Goal: Information Seeking & Learning: Learn about a topic

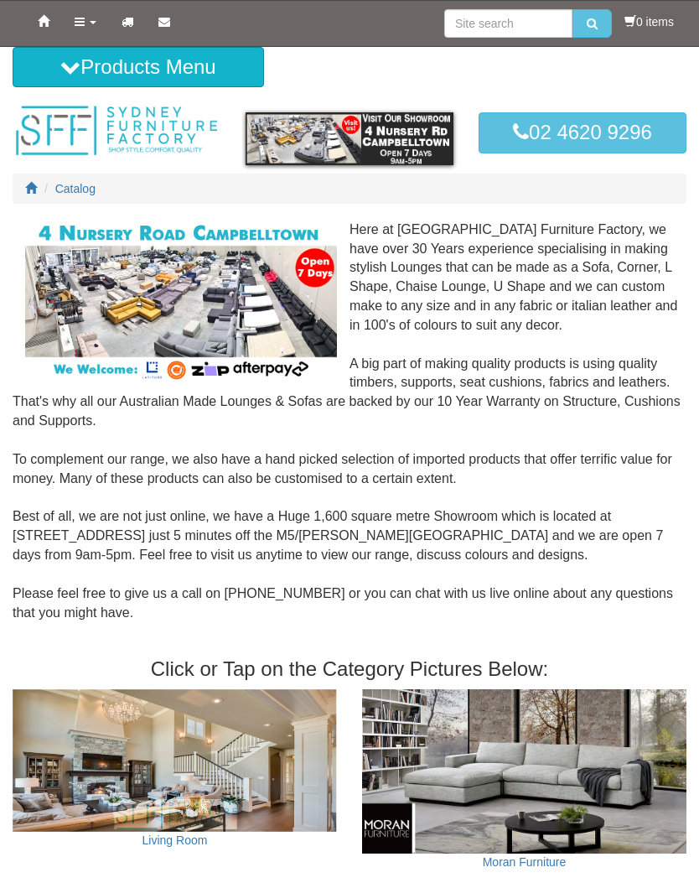
click at [116, 69] on button "Products Menu" at bounding box center [138, 67] width 251 height 40
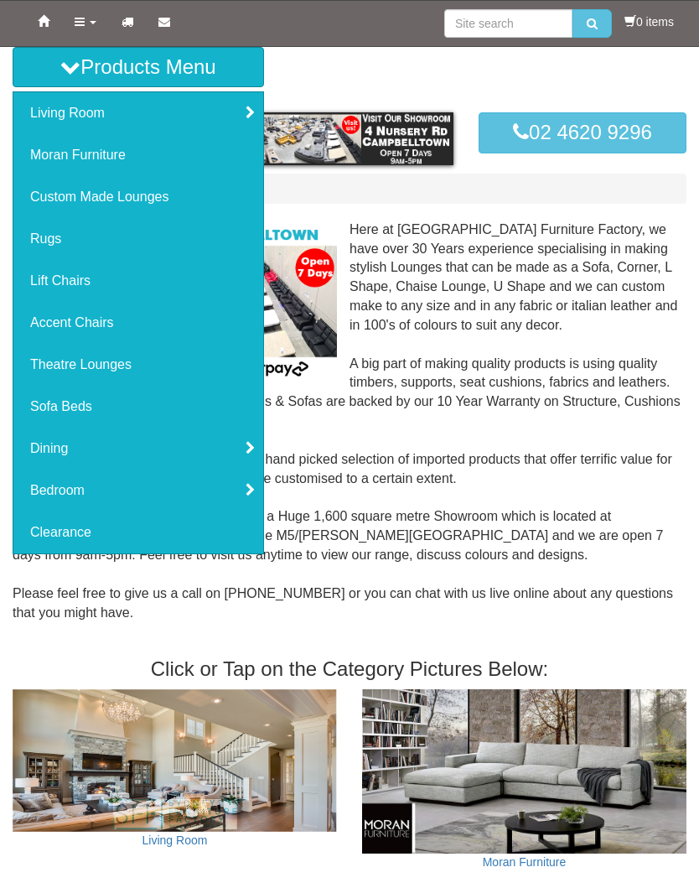
click at [91, 416] on link "Sofa Beds" at bounding box center [138, 407] width 250 height 42
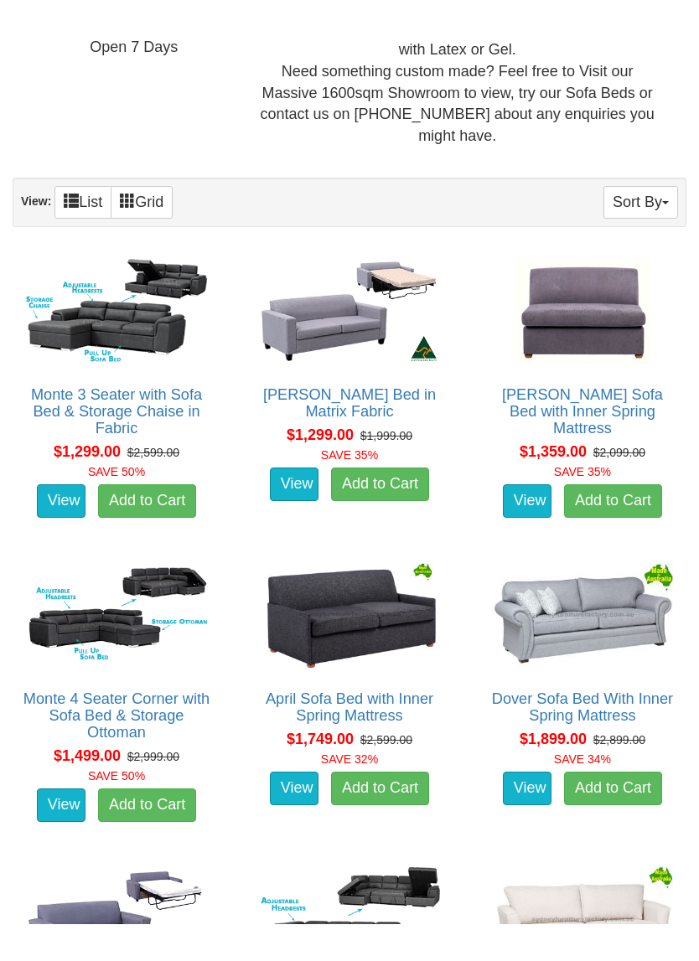
scroll to position [785, 0]
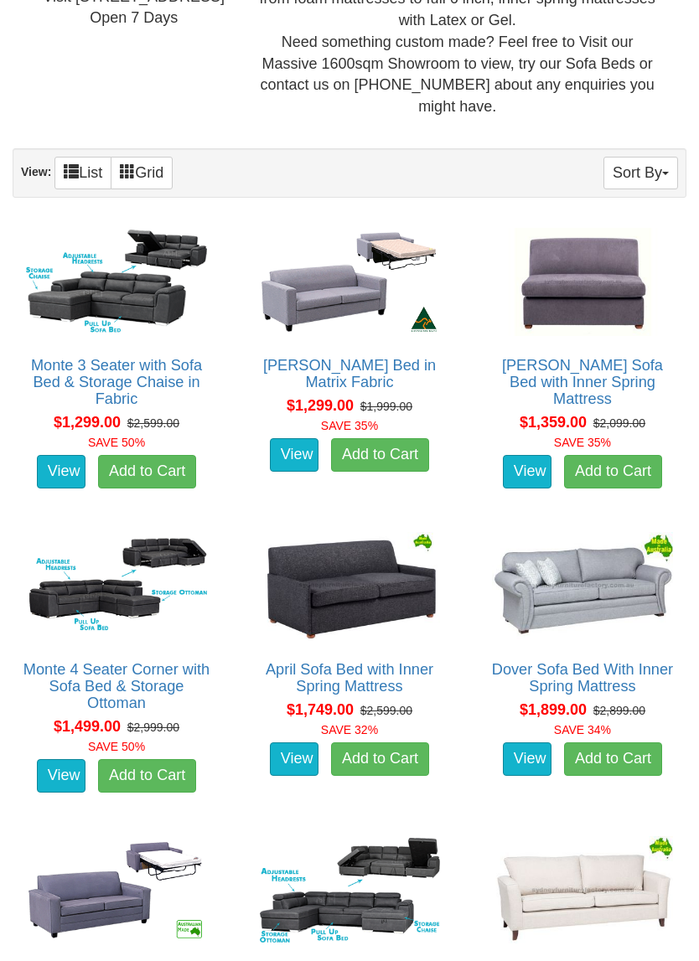
click at [151, 357] on link "Monte 3 Seater with Sofa Bed & Storage Chaise in Fabric" at bounding box center [116, 382] width 171 height 50
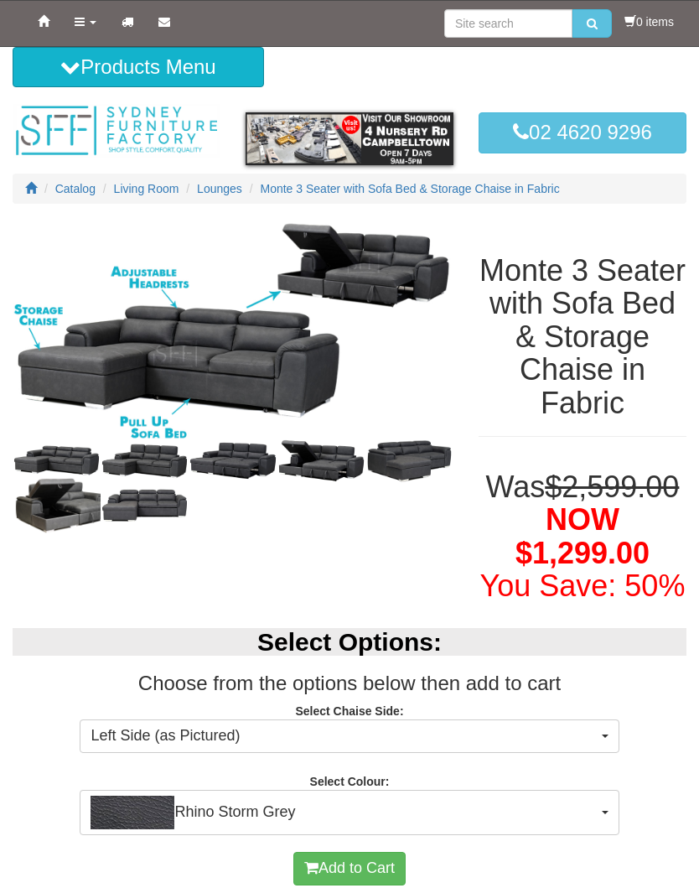
click at [69, 515] on img at bounding box center [57, 505] width 88 height 60
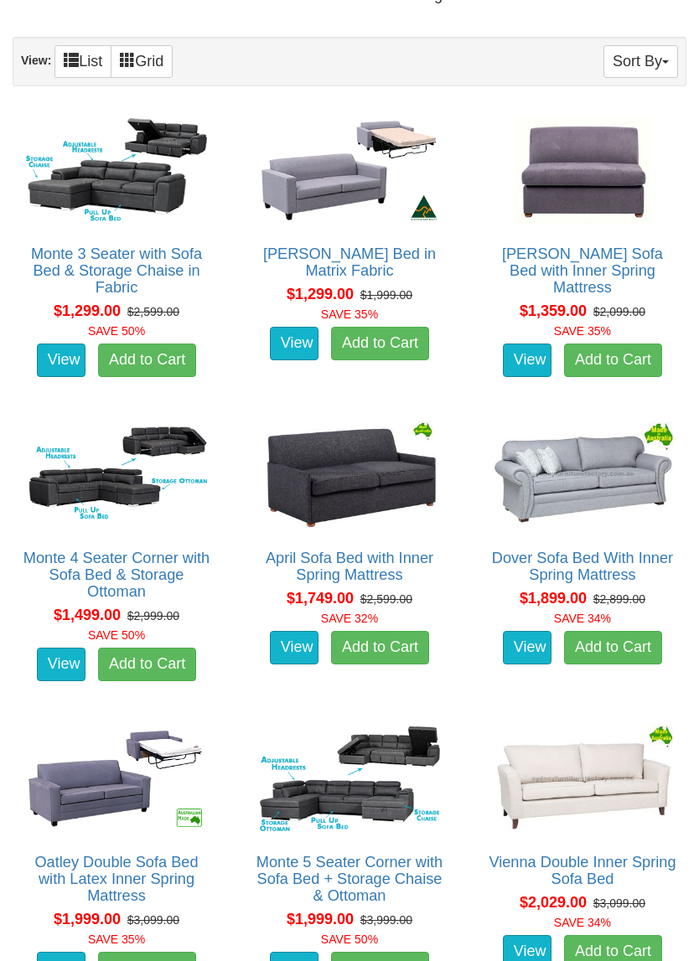
scroll to position [897, 0]
click at [166, 567] on link "Monte 4 Seater Corner with Sofa Bed & Storage Ottoman" at bounding box center [116, 575] width 186 height 50
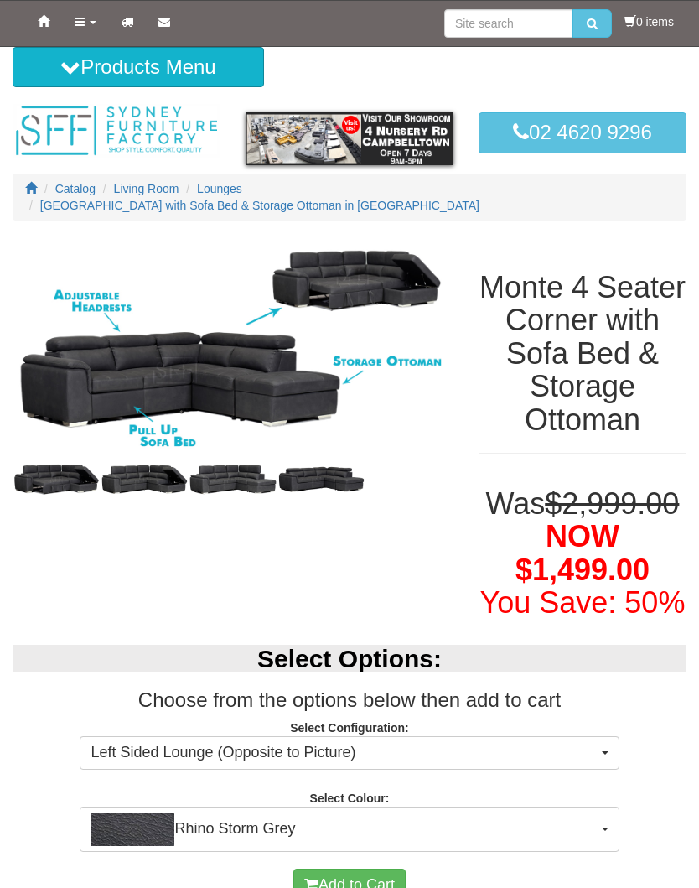
click at [78, 458] on img at bounding box center [57, 480] width 88 height 44
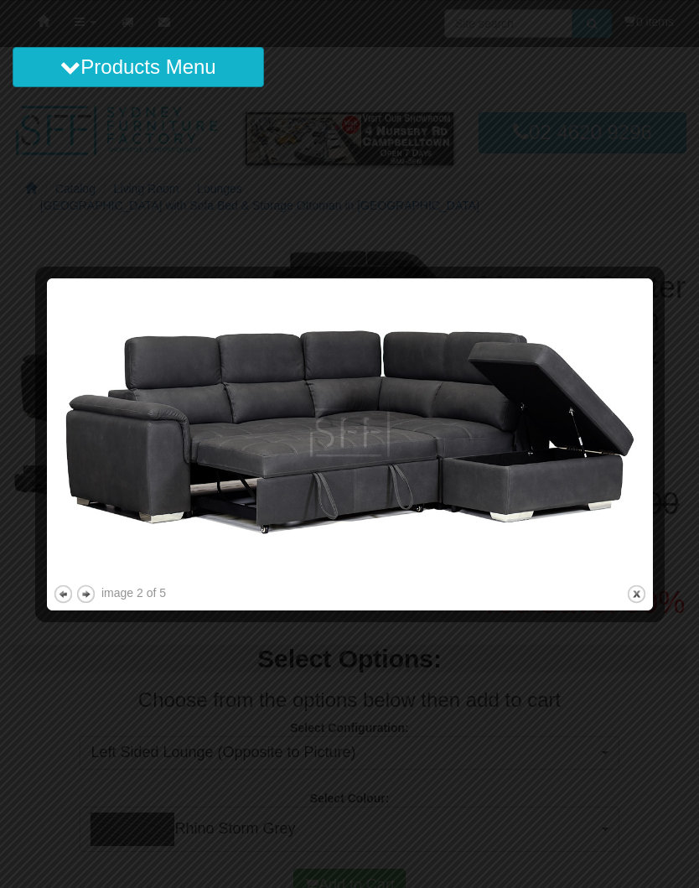
click at [94, 590] on button "next" at bounding box center [85, 593] width 21 height 21
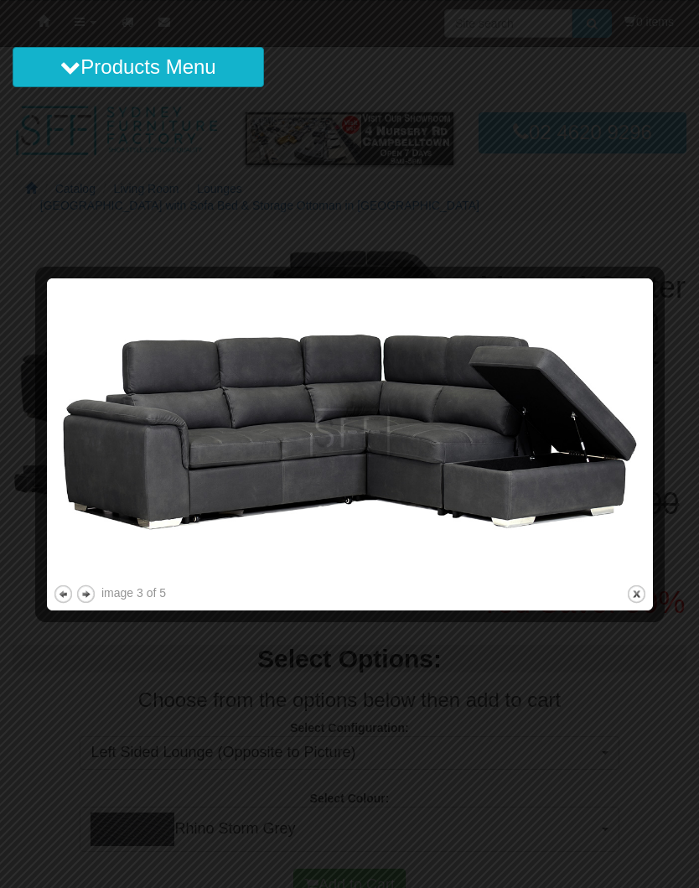
click at [95, 597] on button "next" at bounding box center [85, 593] width 21 height 21
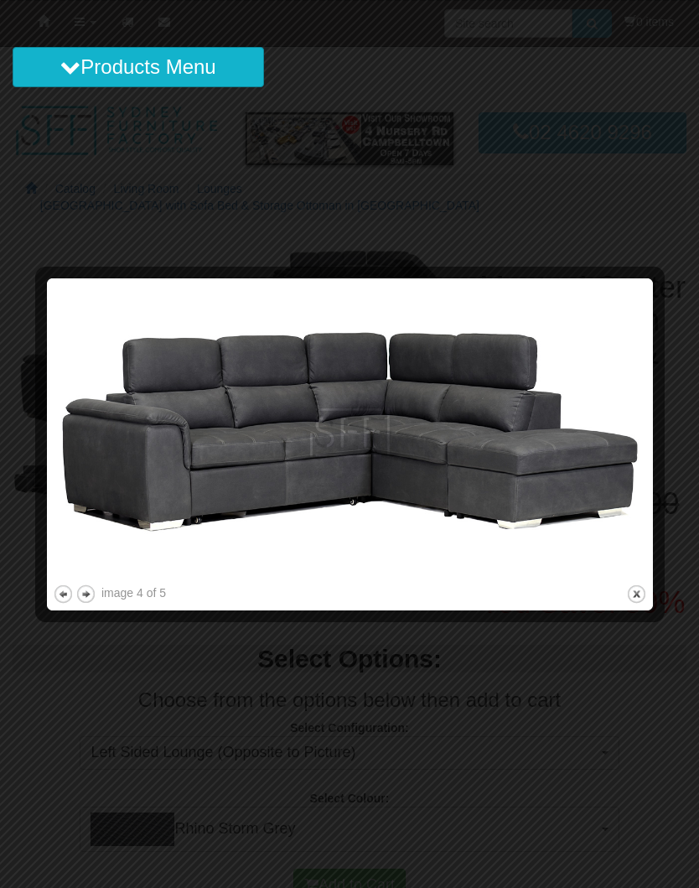
click at [96, 595] on button "next" at bounding box center [85, 593] width 21 height 21
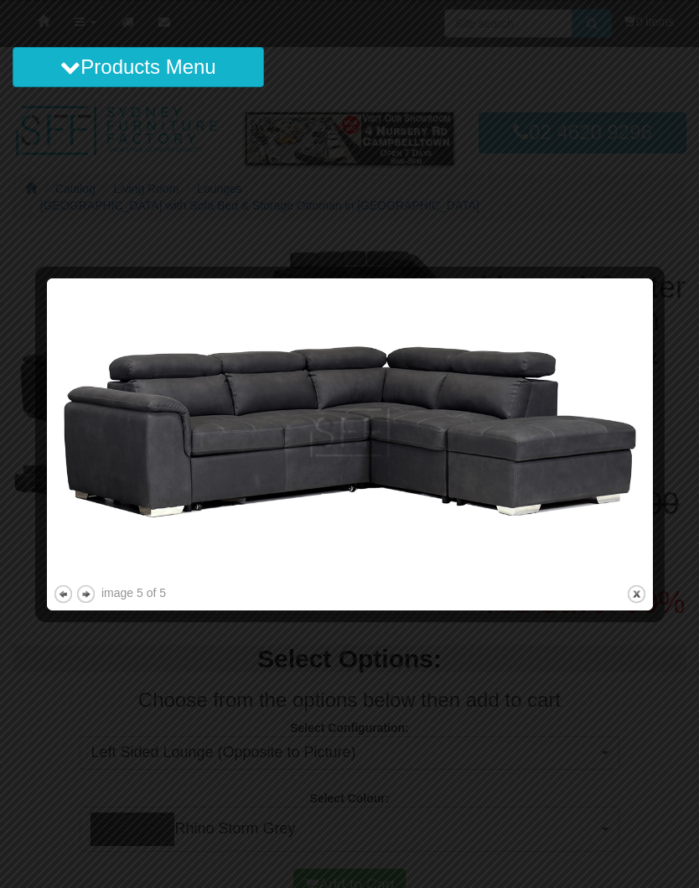
click at [94, 588] on button "next" at bounding box center [85, 593] width 21 height 21
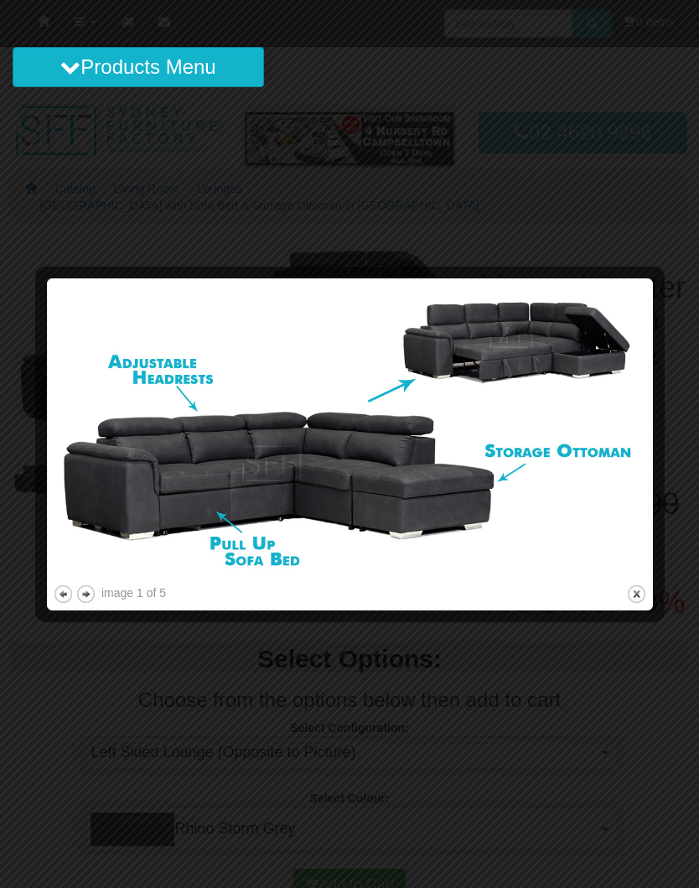
click at [94, 591] on button "next" at bounding box center [85, 593] width 21 height 21
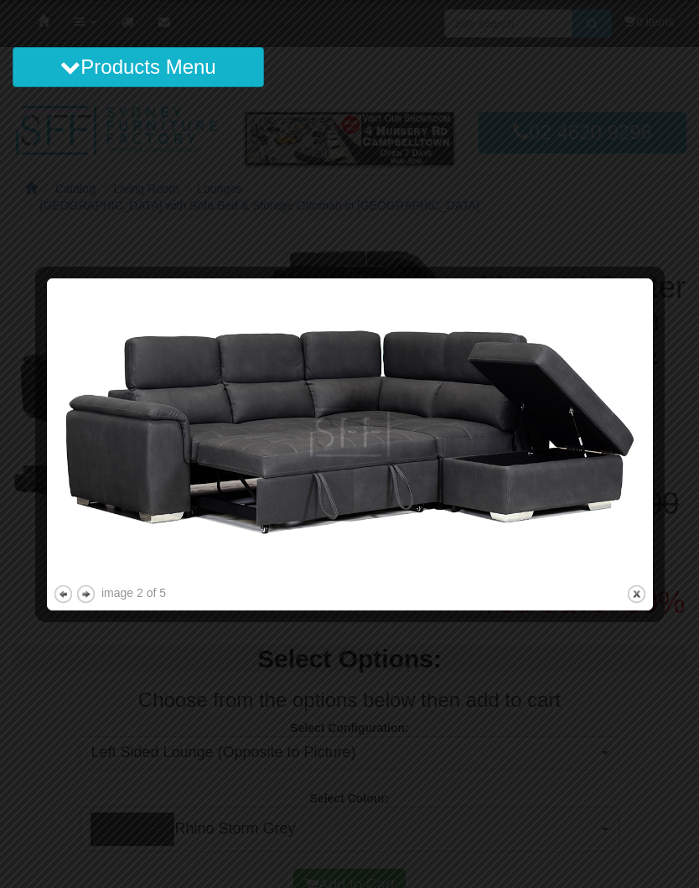
click at [90, 591] on button "next" at bounding box center [85, 593] width 21 height 21
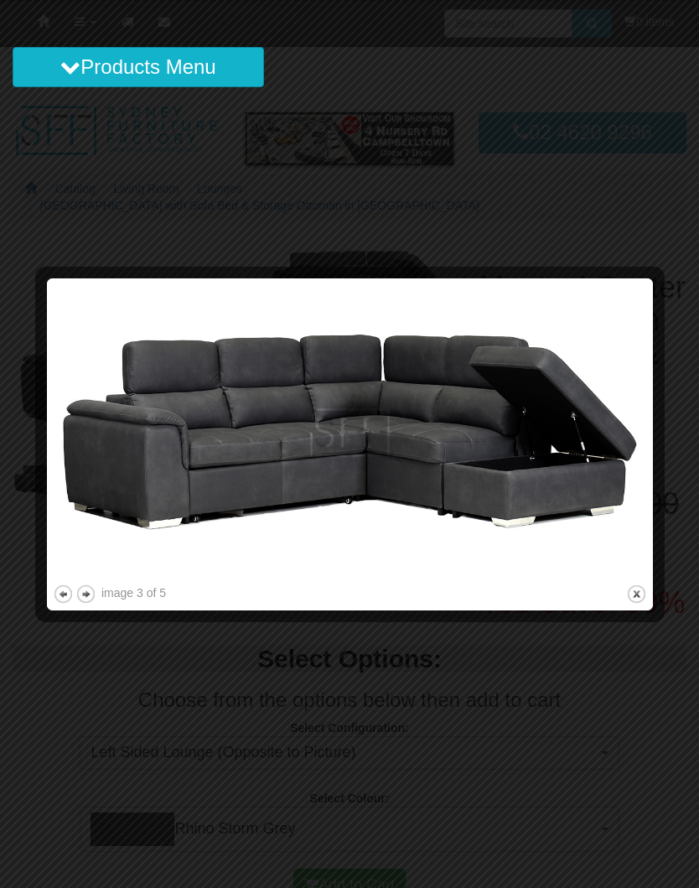
click at [91, 590] on button "next" at bounding box center [85, 593] width 21 height 21
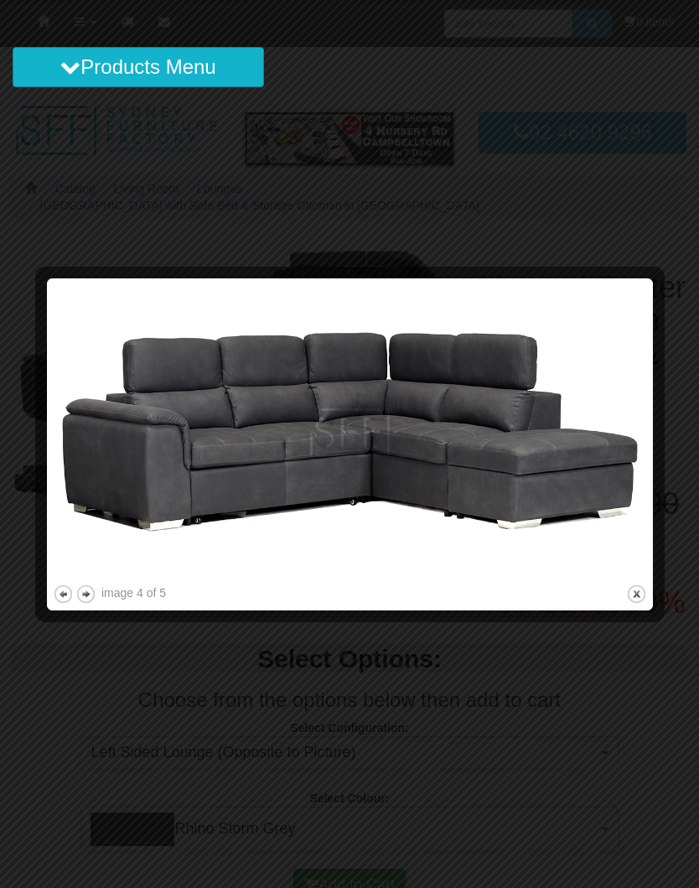
click at [91, 594] on button "next" at bounding box center [85, 593] width 21 height 21
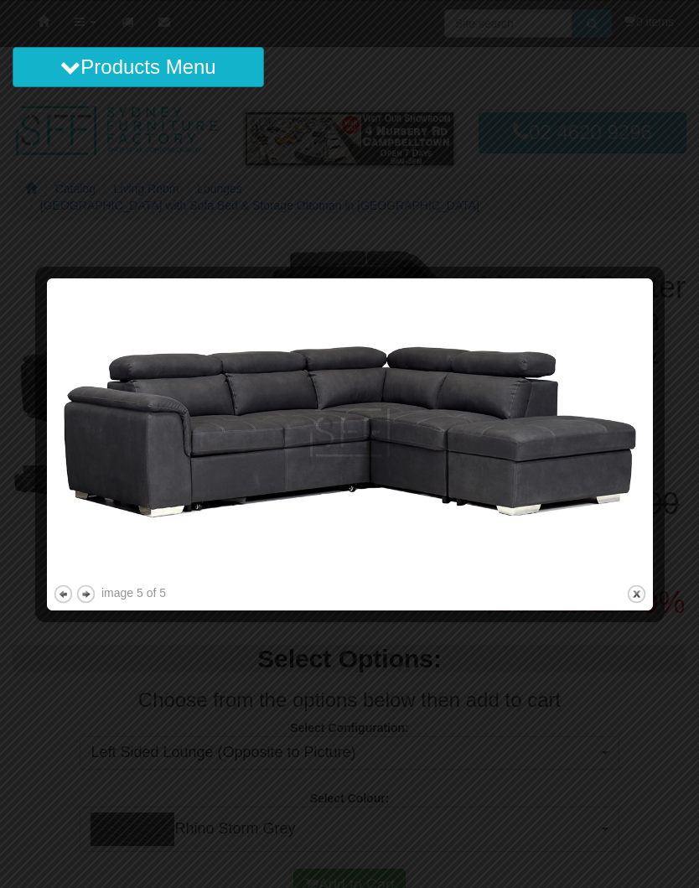
click at [92, 593] on button "next" at bounding box center [85, 593] width 21 height 21
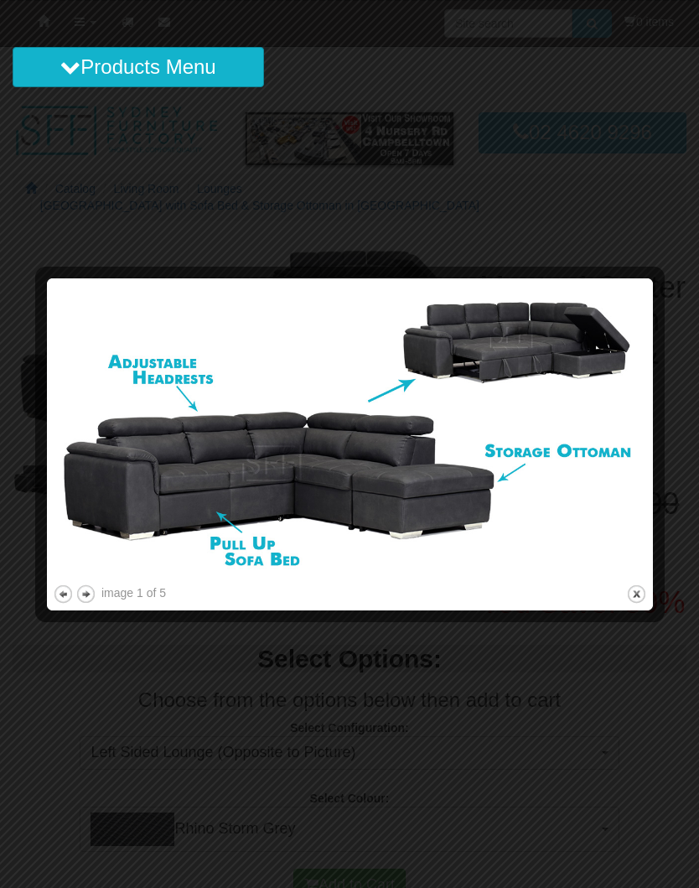
click at [90, 593] on button "next" at bounding box center [85, 593] width 21 height 21
